Goal: Book appointment/travel/reservation

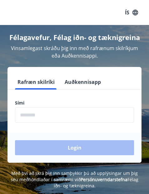
click at [32, 114] on input "phone" at bounding box center [74, 114] width 119 height 15
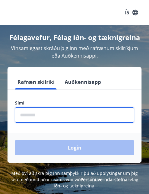
type input "********"
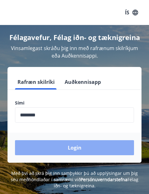
click at [67, 150] on button "Login" at bounding box center [74, 147] width 119 height 15
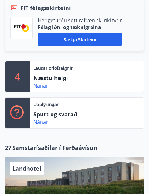
scroll to position [156, 0]
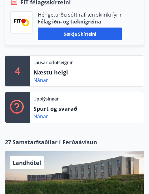
click at [22, 75] on div "4" at bounding box center [17, 71] width 24 height 31
click at [42, 82] on link "Nánar" at bounding box center [40, 80] width 15 height 7
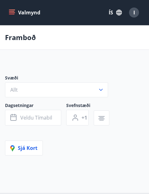
type input "*"
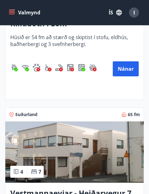
scroll to position [281, 0]
